Goal: Task Accomplishment & Management: Use online tool/utility

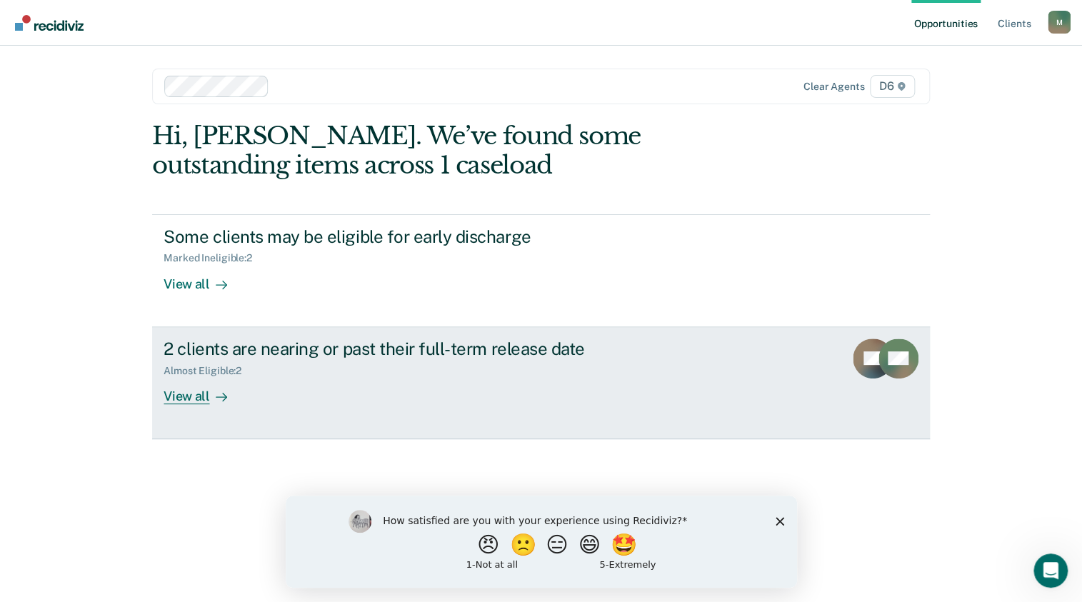
click at [211, 394] on div at bounding box center [218, 396] width 17 height 16
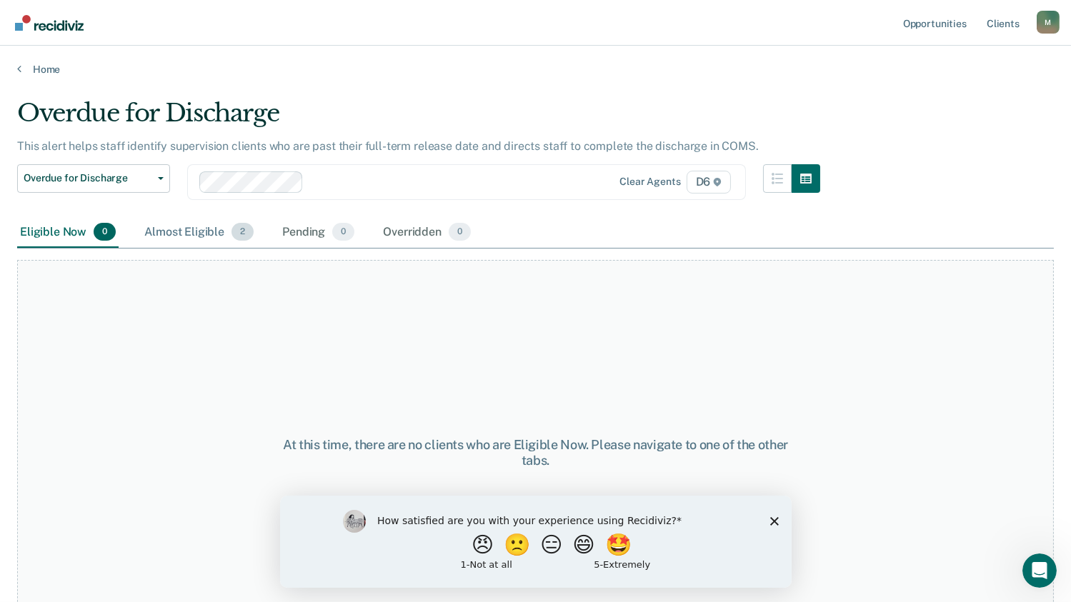
click at [207, 228] on div "Almost Eligible 2" at bounding box center [198, 232] width 115 height 31
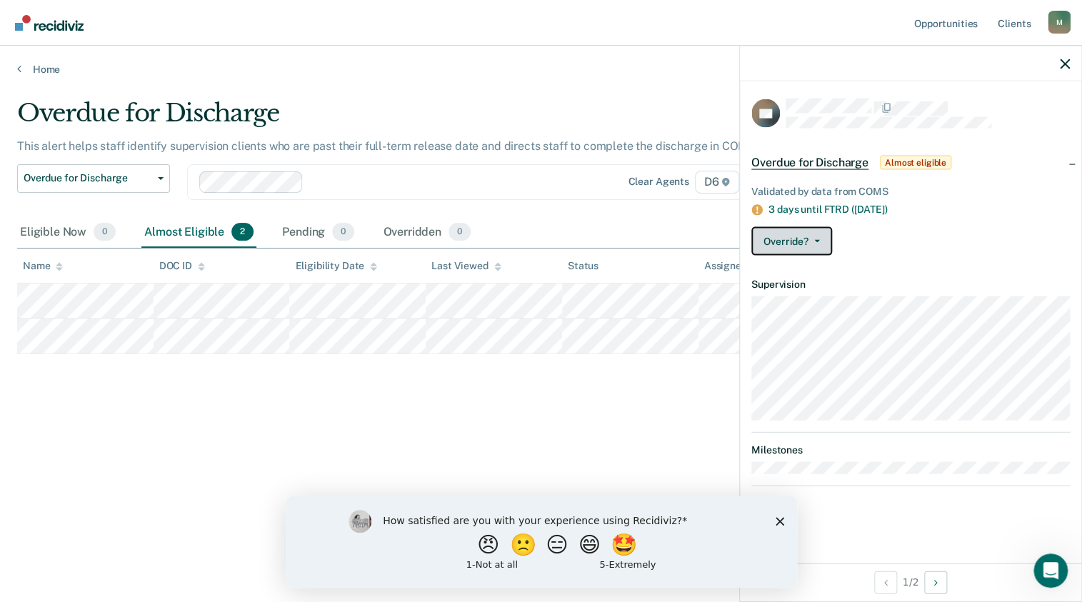
click at [817, 240] on icon "button" at bounding box center [817, 241] width 6 height 3
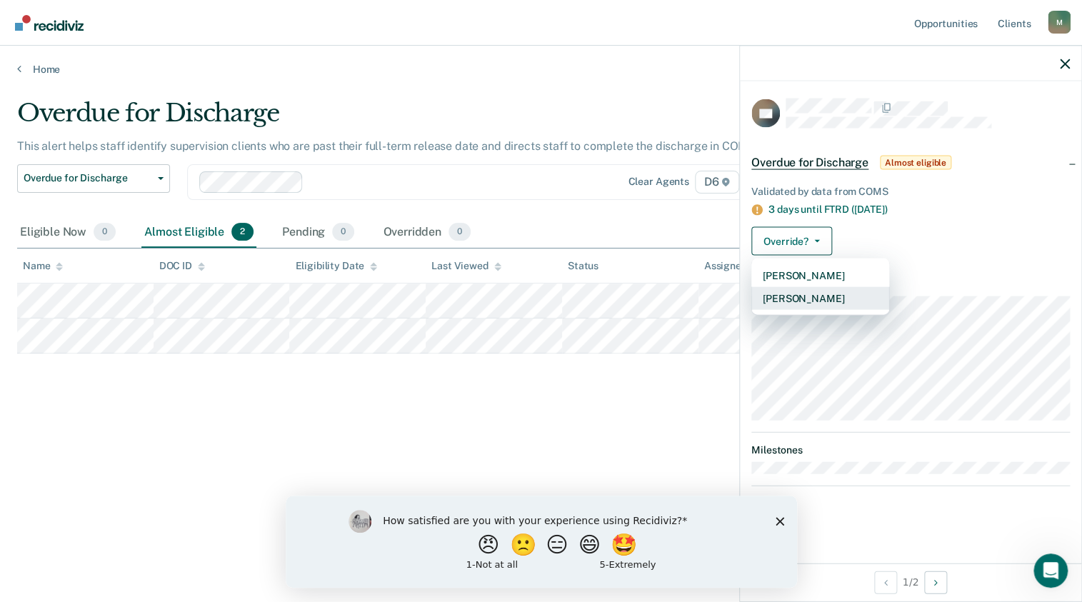
click at [815, 294] on button "[PERSON_NAME]" at bounding box center [821, 298] width 138 height 23
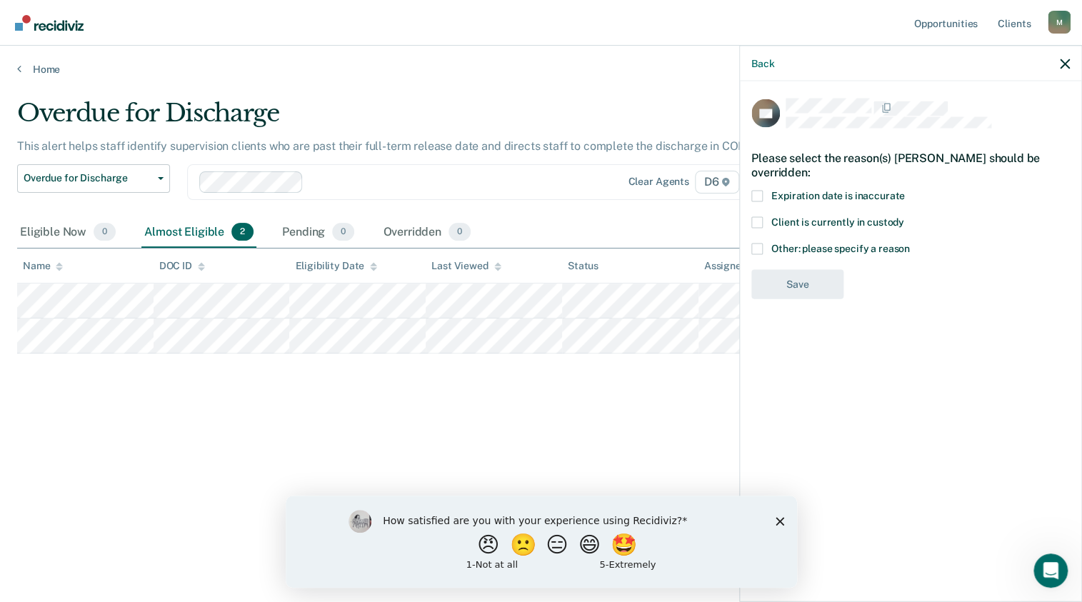
click at [760, 220] on span at bounding box center [757, 221] width 11 height 11
click at [904, 216] on input "Client is currently in custody" at bounding box center [904, 216] width 0 height 0
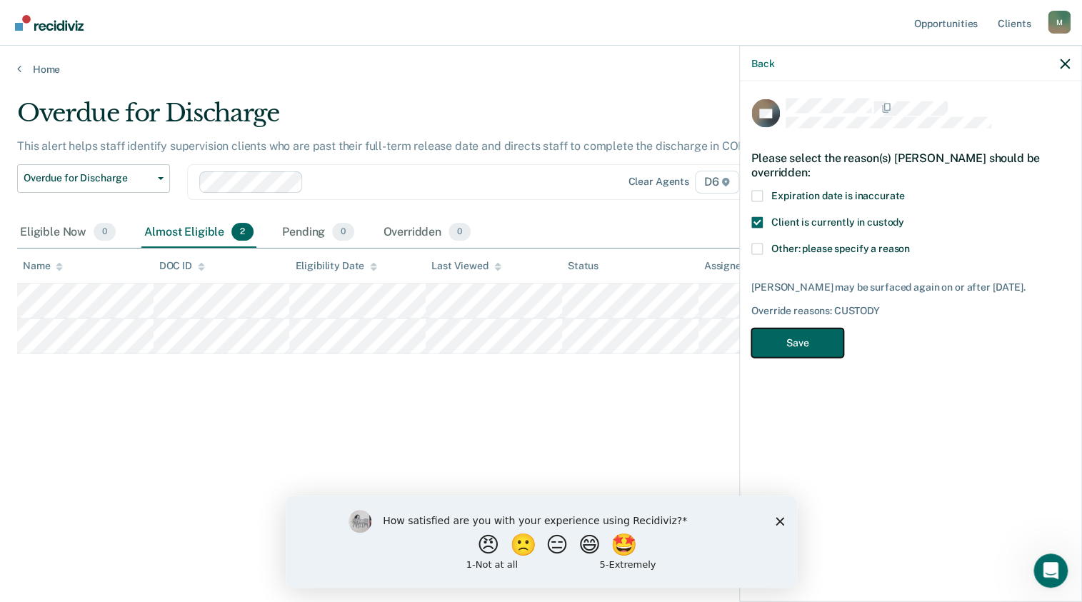
click at [800, 334] on button "Save" at bounding box center [798, 343] width 92 height 29
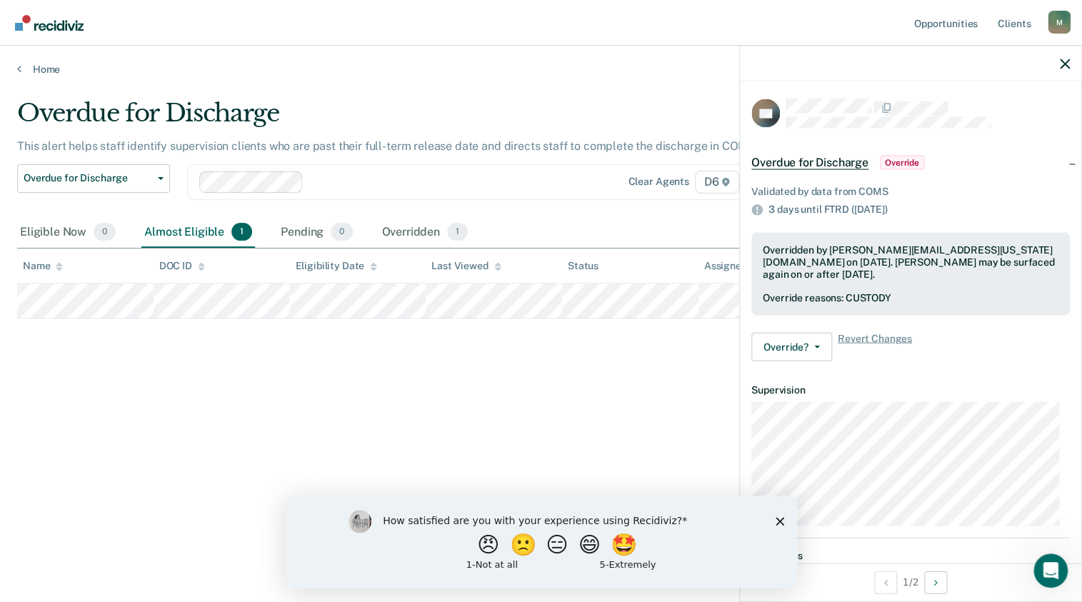
scroll to position [56, 0]
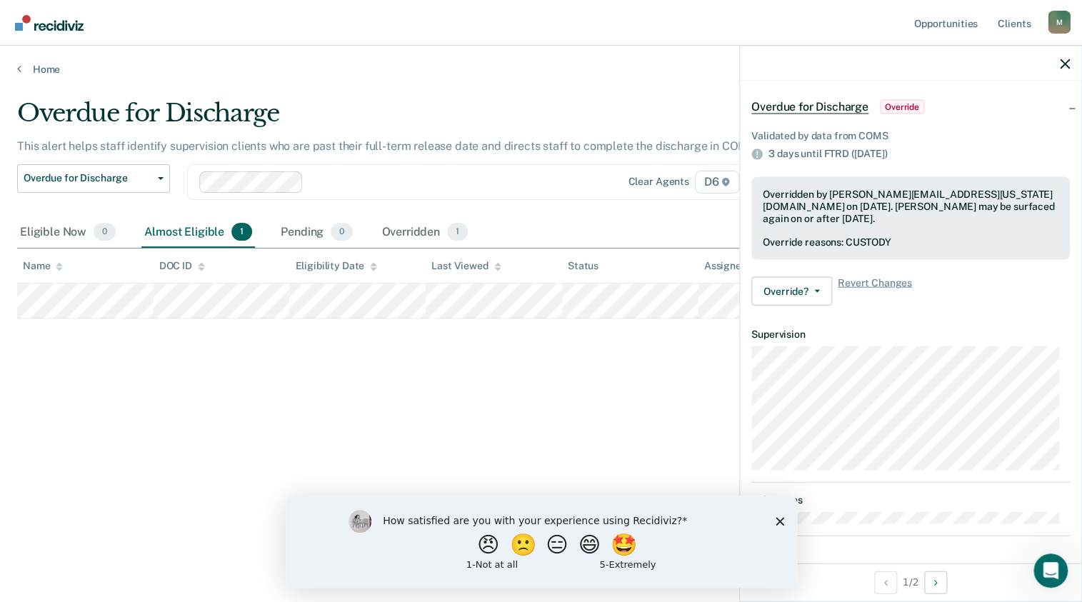
click at [779, 519] on icon "Close survey" at bounding box center [779, 521] width 9 height 9
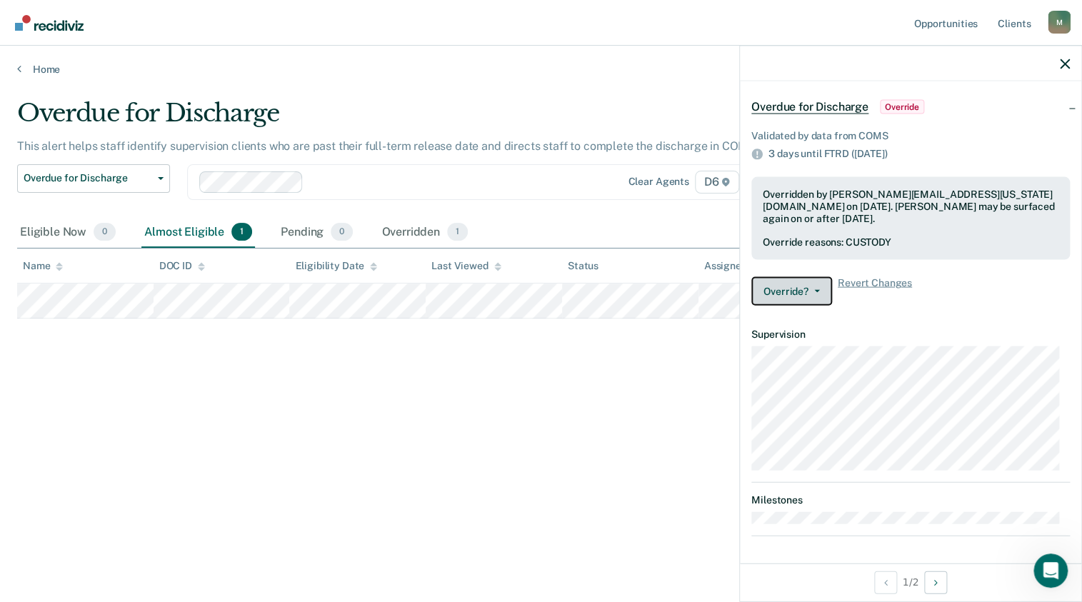
click at [818, 290] on icon "button" at bounding box center [817, 291] width 6 height 3
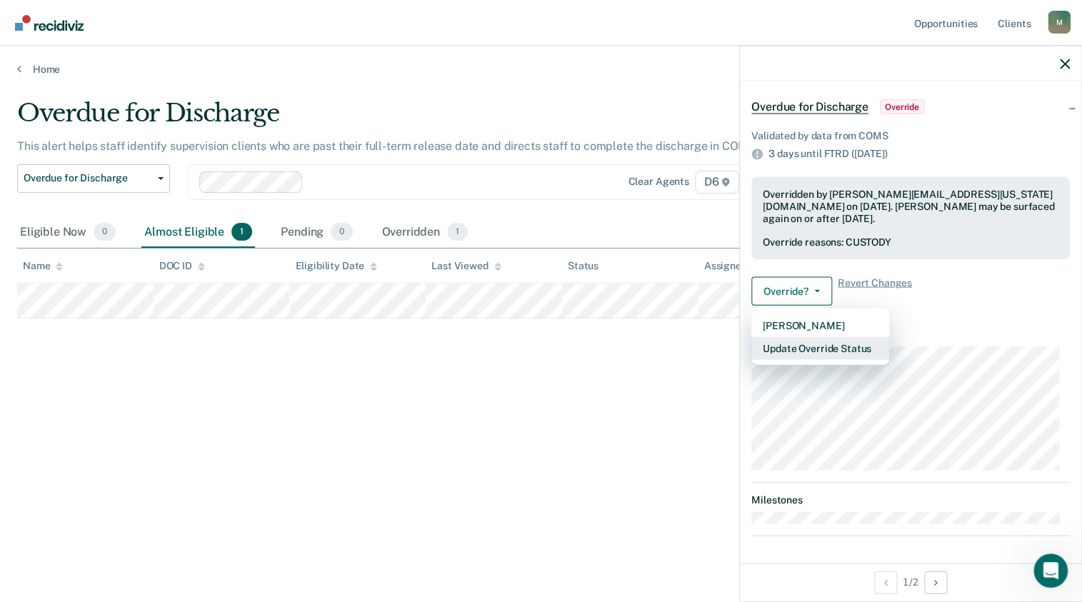
click at [804, 346] on button "Update Override Status" at bounding box center [821, 348] width 138 height 23
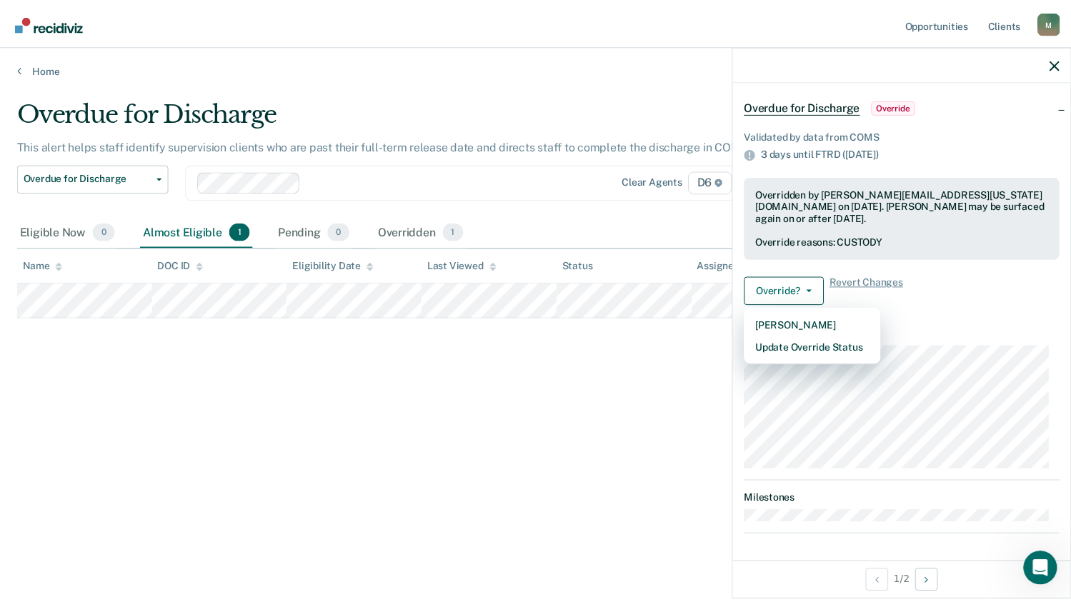
scroll to position [0, 0]
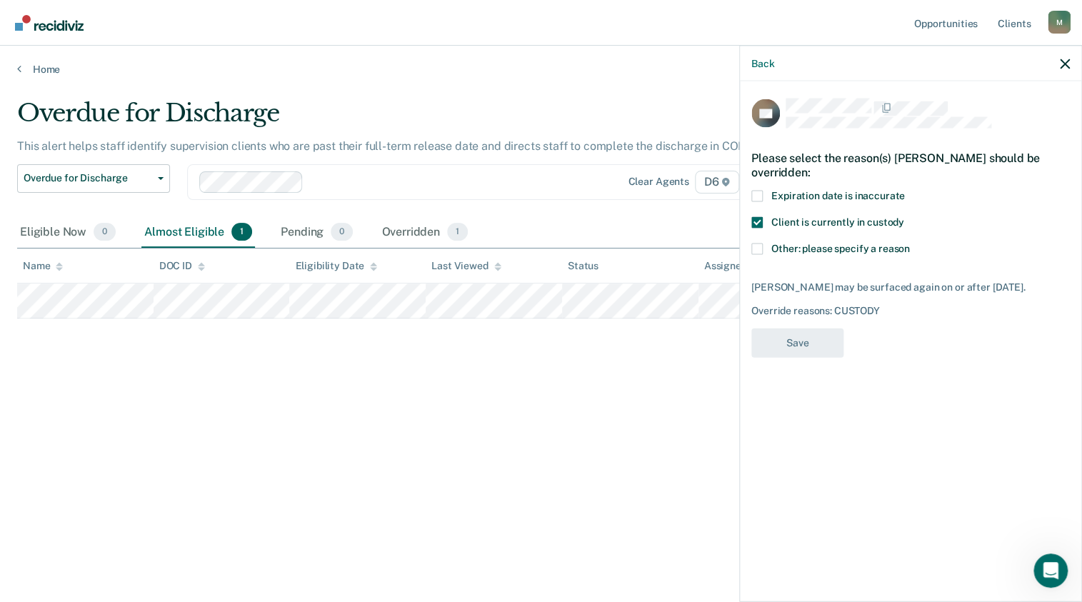
click at [435, 348] on div "Overdue for Discharge This alert helps staff identify supervision clients who a…" at bounding box center [541, 297] width 1048 height 396
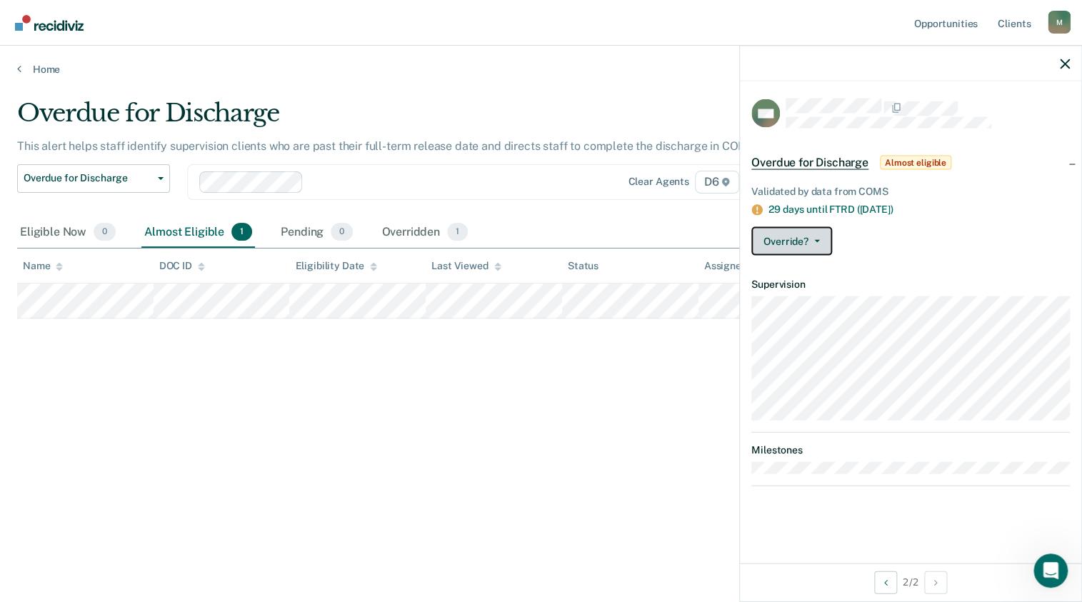
click at [821, 238] on button "Override?" at bounding box center [792, 241] width 81 height 29
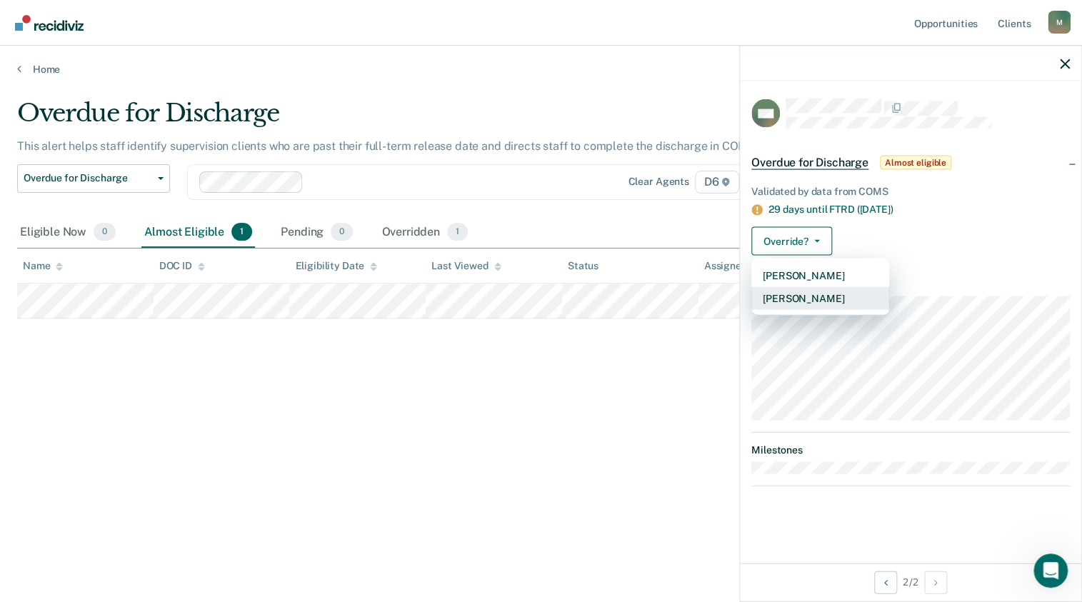
click at [797, 294] on button "[PERSON_NAME]" at bounding box center [821, 298] width 138 height 23
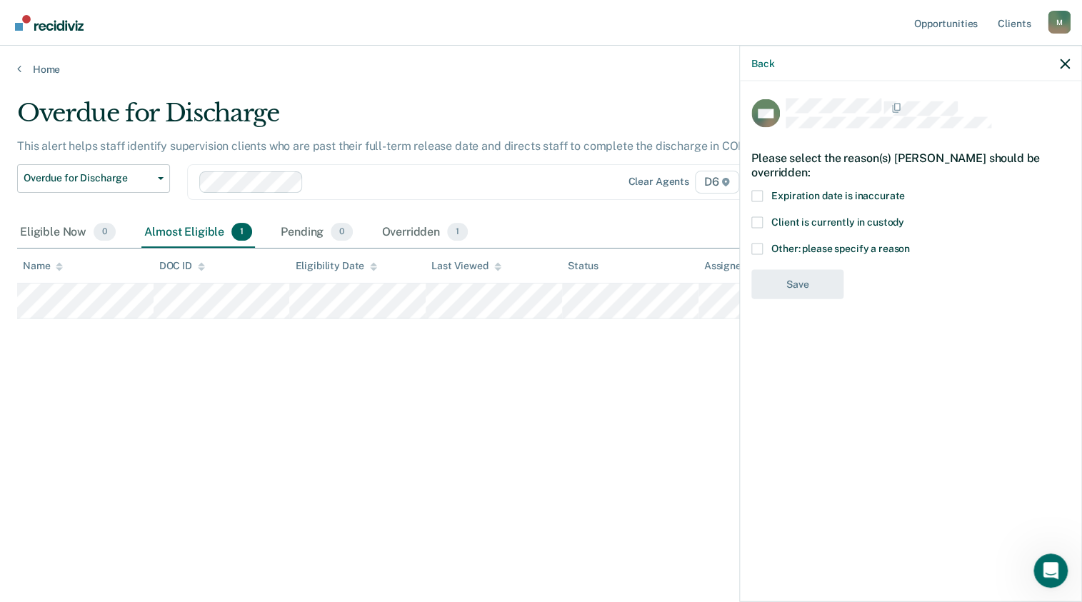
click at [759, 245] on span at bounding box center [757, 248] width 11 height 11
click at [910, 243] on input "Other: please specify a reason" at bounding box center [910, 243] width 0 height 0
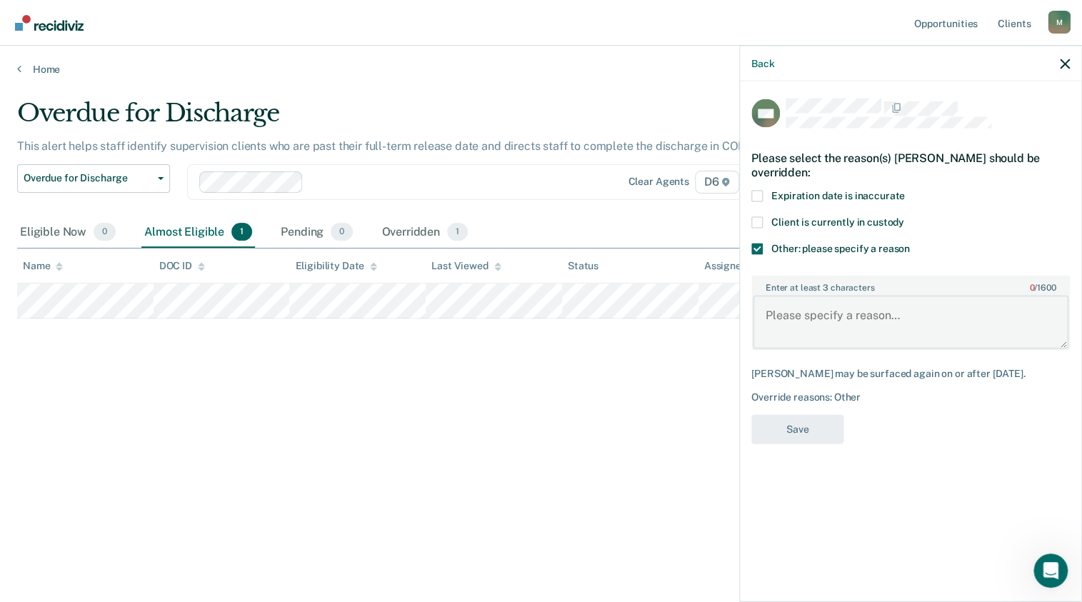
click at [824, 316] on textarea "Enter at least 3 characters 0 / 1600" at bounding box center [911, 322] width 316 height 53
type textarea "z"
type textarea "Juvenile Lifer"
click at [797, 423] on button "Save" at bounding box center [798, 429] width 92 height 29
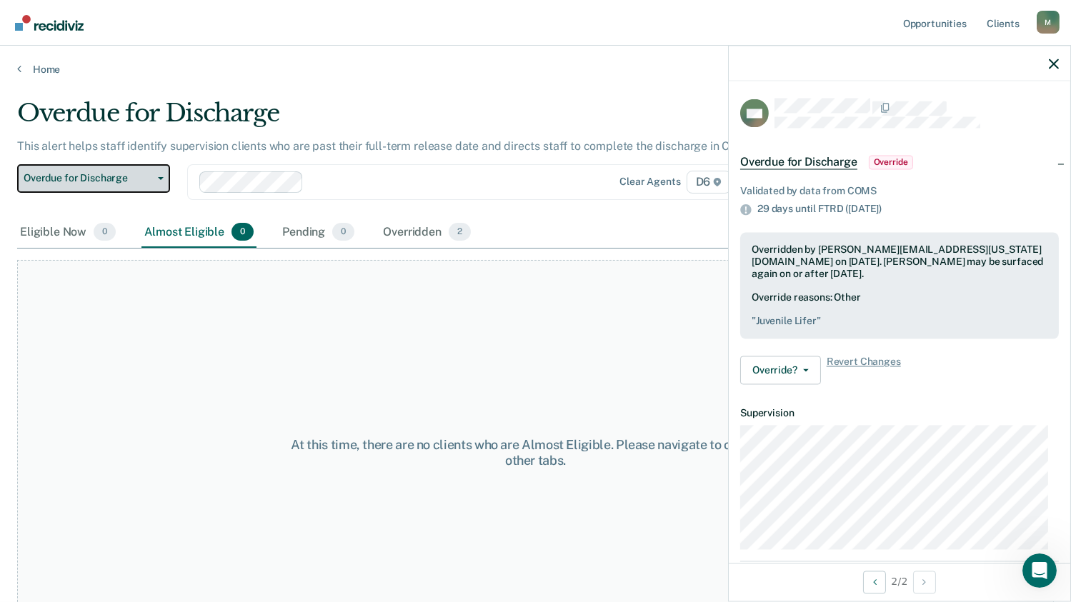
click at [156, 177] on span "button" at bounding box center [157, 178] width 11 height 3
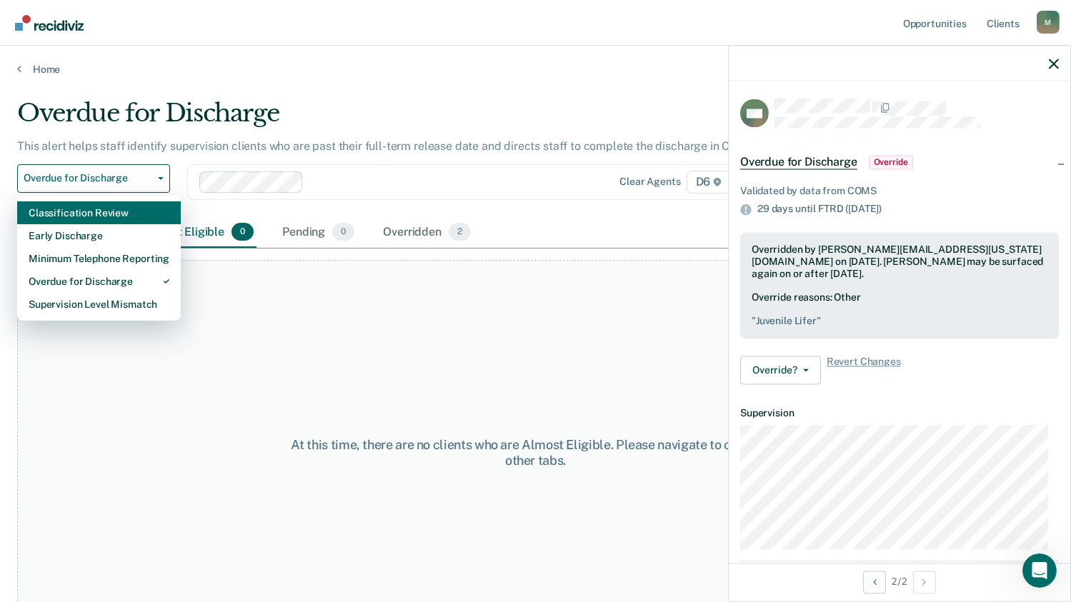
click at [101, 216] on div "Classification Review" at bounding box center [99, 212] width 141 height 23
